Goal: Navigation & Orientation: Find specific page/section

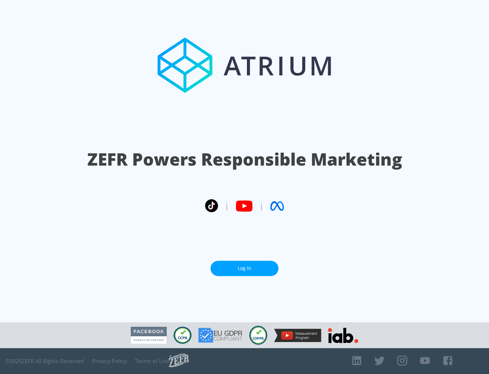
click at [245, 268] on link "Log In" at bounding box center [245, 267] width 68 height 15
